Goal: Task Accomplishment & Management: Manage account settings

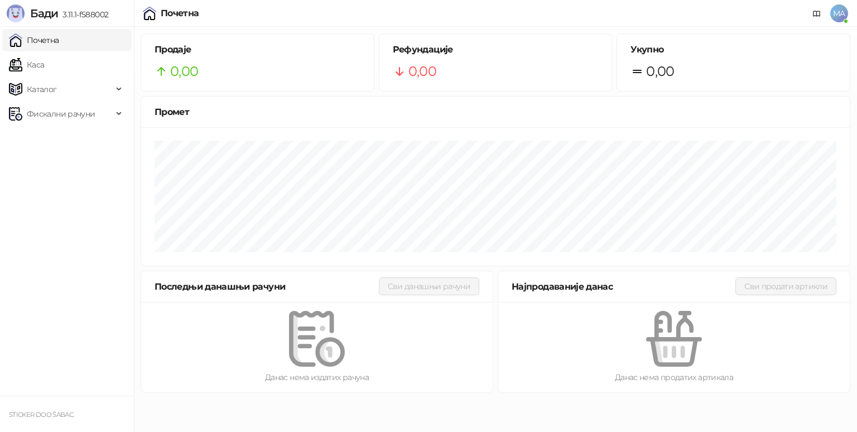
drag, startPoint x: 55, startPoint y: 0, endPoint x: 74, endPoint y: 192, distance: 193.3
click at [74, 192] on ul "Почетна [PERSON_NAME] Фискални рачуни" at bounding box center [67, 211] width 134 height 369
click at [845, 16] on span "MA" at bounding box center [839, 13] width 18 height 18
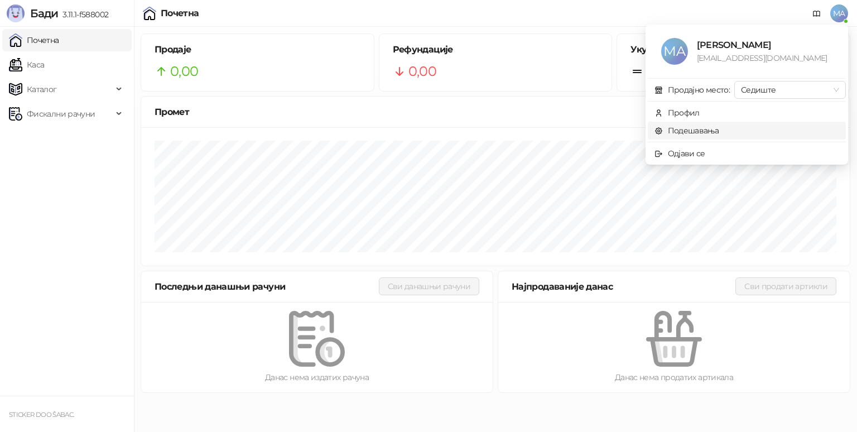
click at [693, 134] on link "Подешавања" at bounding box center [686, 130] width 65 height 10
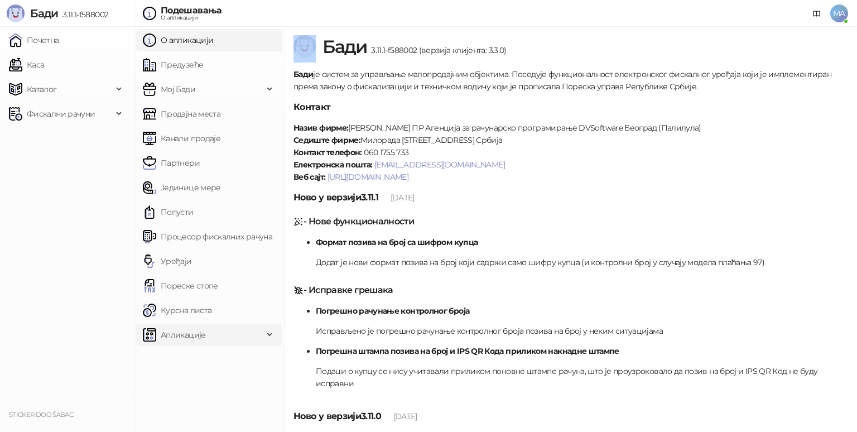
click at [269, 335] on div "Апликације" at bounding box center [209, 334] width 146 height 22
click at [219, 236] on link "Процесор фискалних рачуна" at bounding box center [207, 236] width 129 height 22
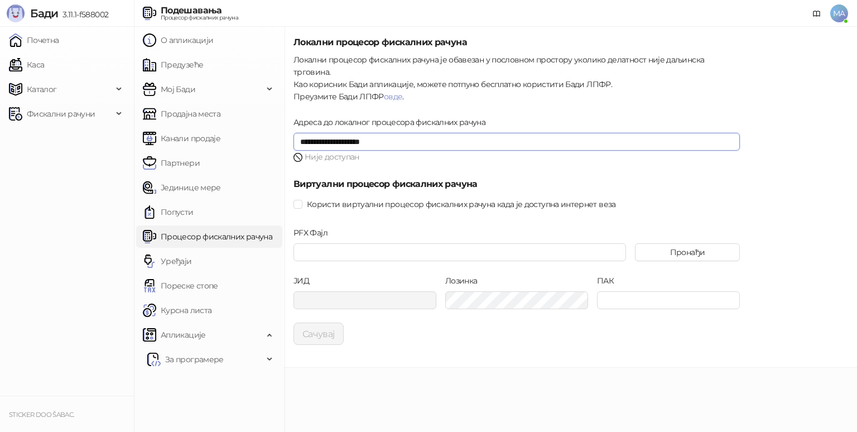
click at [379, 133] on input "**********" at bounding box center [516, 142] width 446 height 18
